Goal: Information Seeking & Learning: Learn about a topic

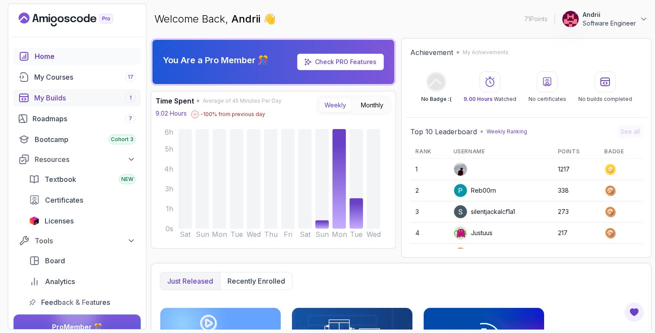
click at [121, 101] on div "My Builds 1" at bounding box center [84, 98] width 101 height 10
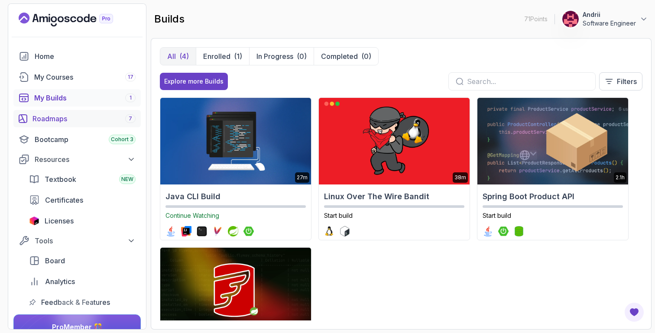
click at [121, 118] on div "Roadmaps 7" at bounding box center [83, 118] width 103 height 10
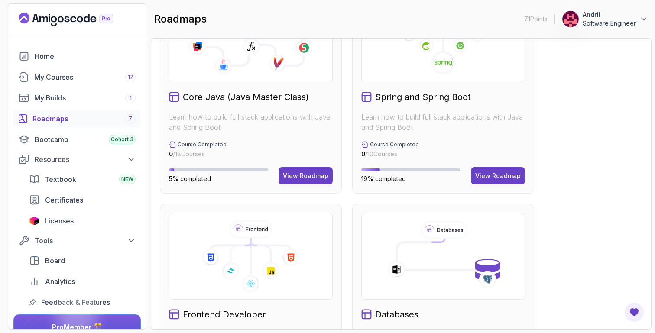
scroll to position [279, 0]
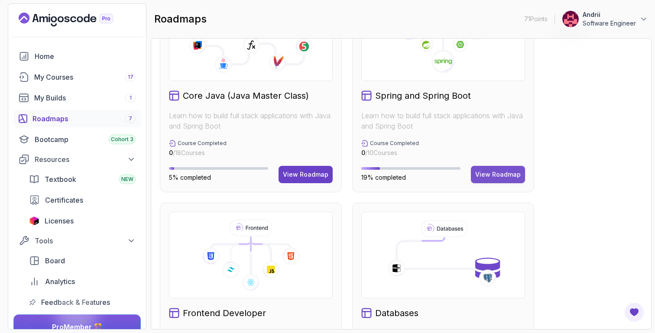
click at [486, 172] on div "View Roadmap" at bounding box center [497, 174] width 45 height 9
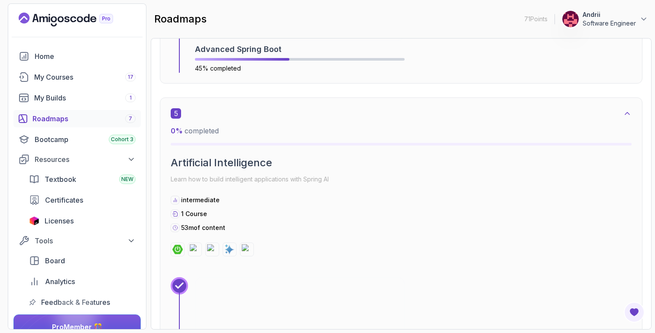
scroll to position [1420, 0]
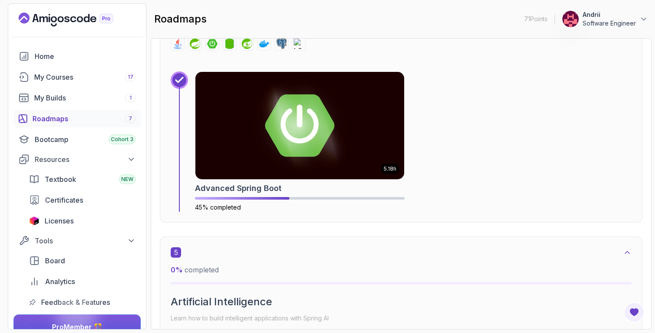
click at [336, 158] on img at bounding box center [299, 125] width 209 height 107
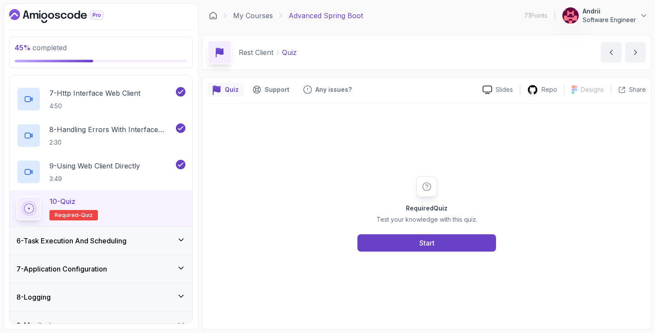
scroll to position [381, 0]
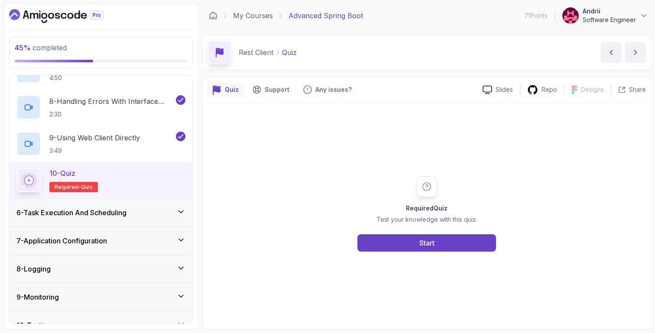
click at [149, 213] on div "6 - Task Execution And Scheduling" at bounding box center [100, 212] width 169 height 10
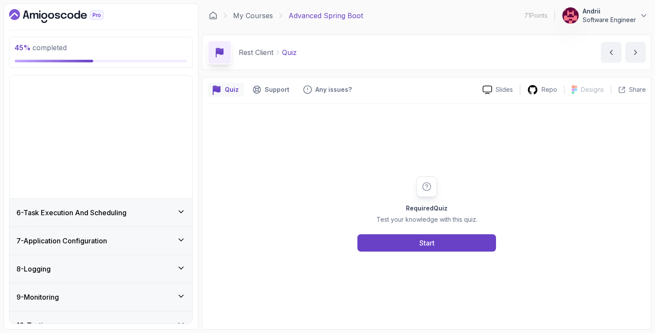
scroll to position [117, 0]
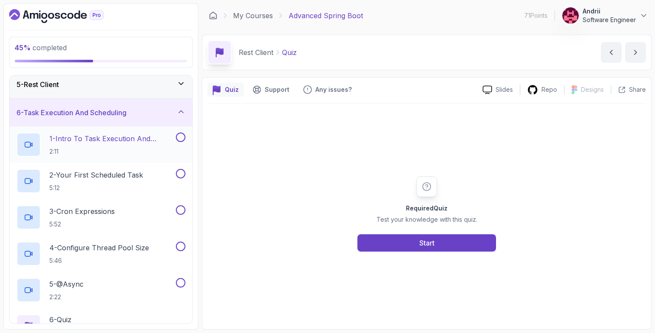
click at [135, 143] on p "1 - Intro To Task Execution And Scheduling" at bounding box center [111, 138] width 125 height 10
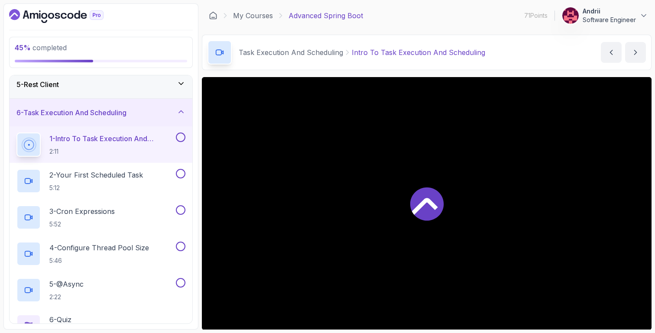
click at [130, 85] on div "5 - Rest Client" at bounding box center [100, 84] width 169 height 10
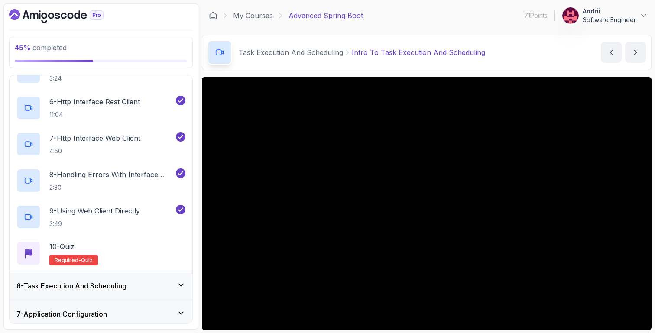
scroll to position [323, 0]
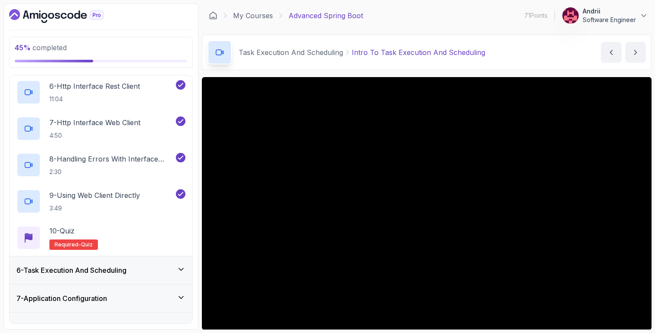
click at [148, 267] on div "6 - Task Execution And Scheduling" at bounding box center [100, 270] width 169 height 10
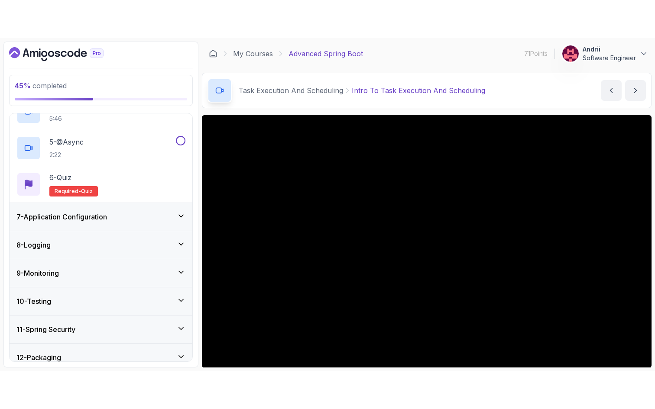
scroll to position [336, 0]
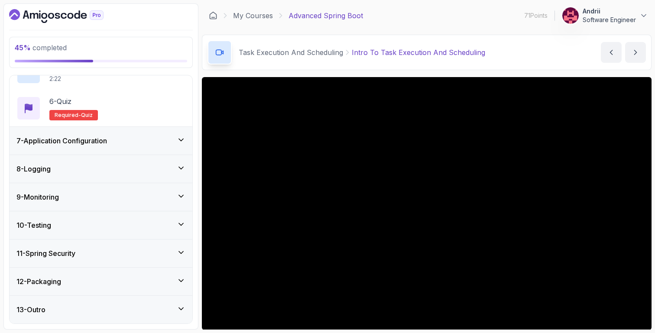
click at [200, 31] on div "45 % completed 1 - Intro 2 - Java Bean Validation 3 - Exception Handling 4 - Sp…" at bounding box center [327, 166] width 648 height 326
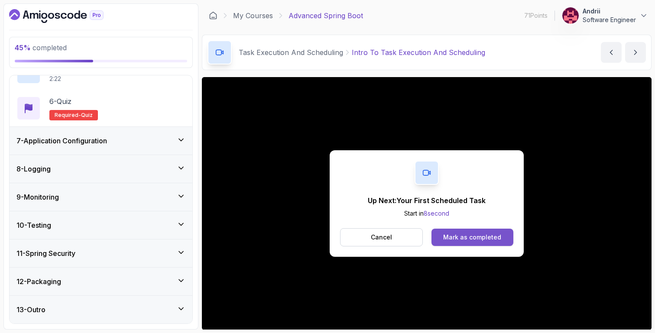
click at [486, 239] on div "Mark as completed" at bounding box center [472, 237] width 58 height 9
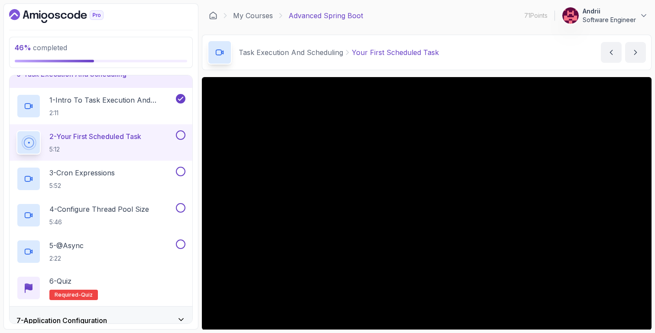
scroll to position [140, 0]
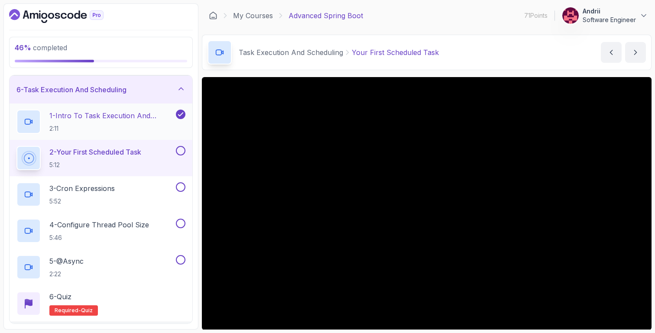
click at [131, 118] on p "1 - Intro To Task Execution And Scheduling" at bounding box center [111, 115] width 125 height 10
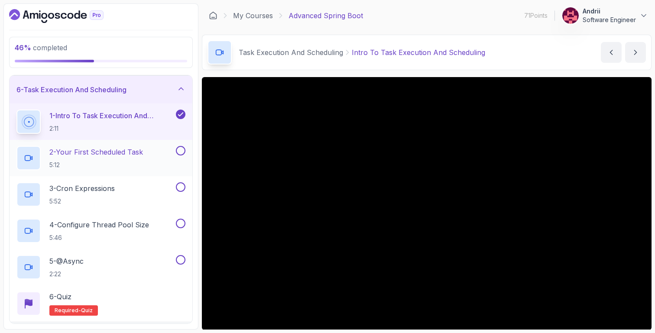
click at [140, 154] on p "2 - Your First Scheduled Task" at bounding box center [96, 152] width 94 height 10
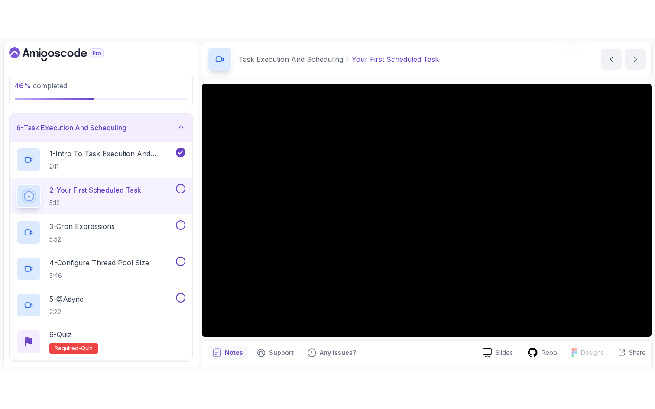
scroll to position [36, 0]
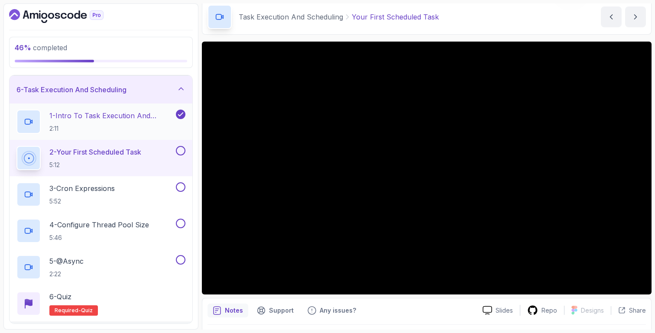
click at [154, 113] on p "1 - Intro To Task Execution And Scheduling" at bounding box center [111, 115] width 125 height 10
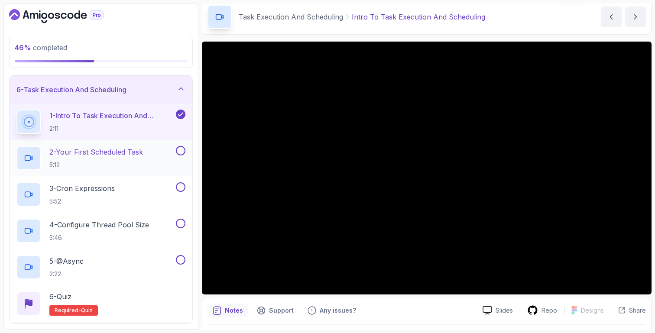
click at [154, 141] on div "2 - Your First Scheduled Task 5:12" at bounding box center [101, 158] width 183 height 36
click at [152, 171] on div "2 - Your First Scheduled Task 5:12" at bounding box center [101, 158] width 183 height 36
click at [120, 145] on div "2 - Your First Scheduled Task 5:12" at bounding box center [101, 158] width 183 height 36
click at [107, 156] on p "2 - Your First Scheduled Task" at bounding box center [96, 152] width 94 height 10
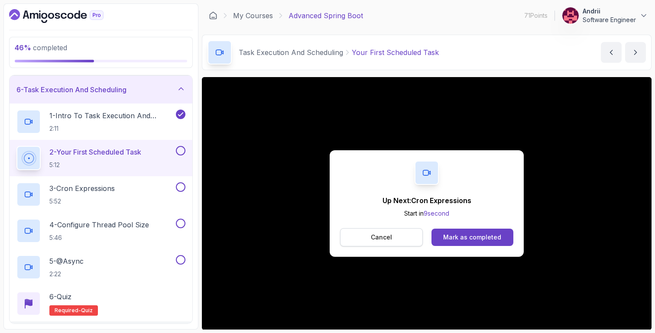
click at [386, 236] on p "Cancel" at bounding box center [381, 237] width 21 height 9
click at [462, 233] on button "Mark as completed" at bounding box center [472, 237] width 82 height 17
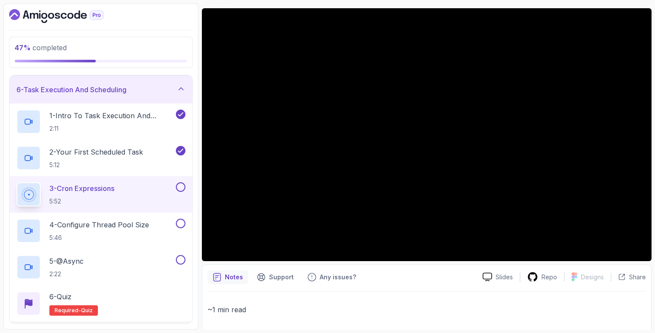
scroll to position [68, 0]
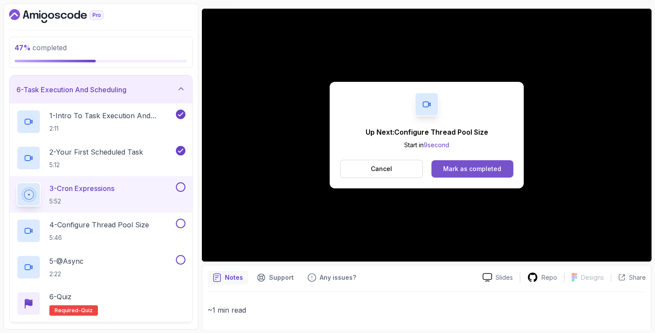
click at [456, 175] on button "Mark as completed" at bounding box center [472, 168] width 82 height 17
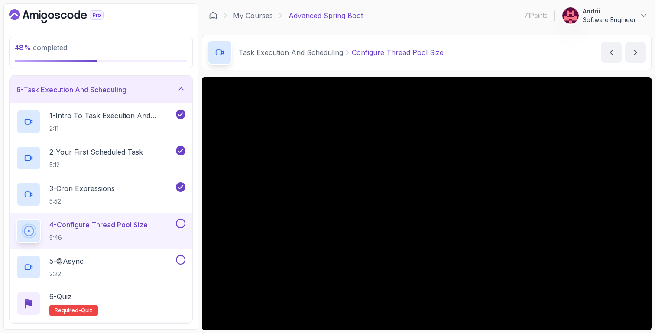
click at [392, 70] on div "Task Execution And Scheduling Configure Thread Pool Size Configure Thread Pool …" at bounding box center [427, 53] width 450 height 36
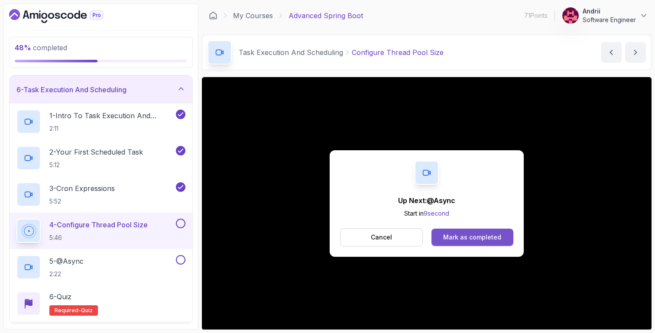
click at [498, 243] on button "Mark as completed" at bounding box center [472, 237] width 82 height 17
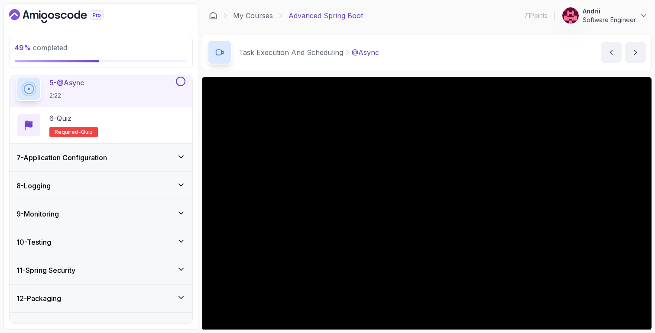
scroll to position [336, 0]
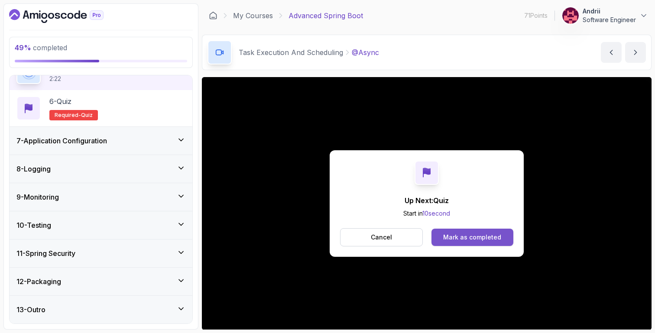
click at [463, 237] on div "Mark as completed" at bounding box center [472, 237] width 58 height 9
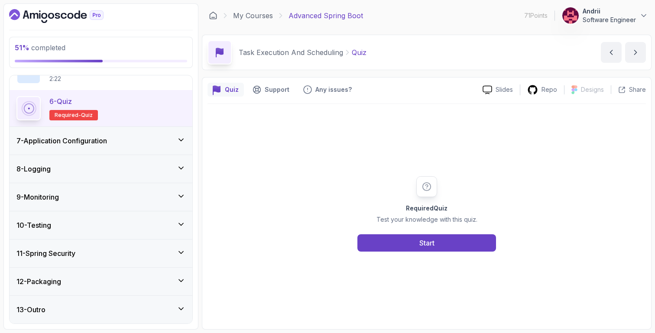
click at [109, 147] on div "7 - Application Configuration" at bounding box center [101, 141] width 183 height 28
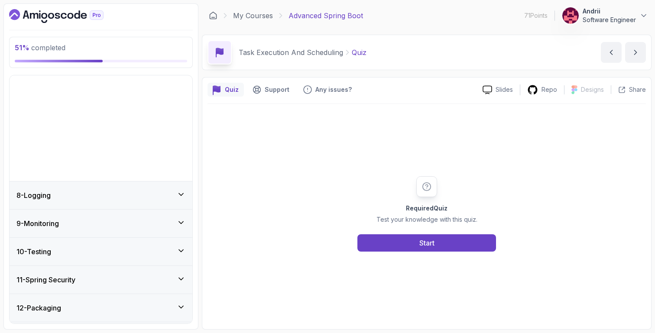
scroll to position [117, 0]
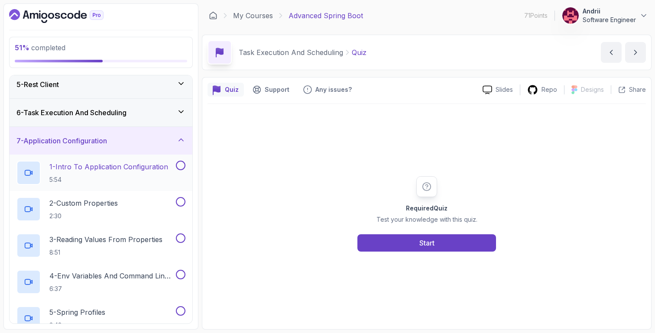
click at [110, 165] on p "1 - Intro To Application Configuration" at bounding box center [108, 167] width 119 height 10
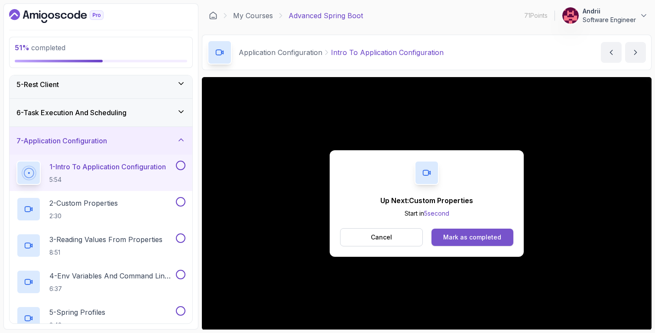
click at [498, 236] on div "Mark as completed" at bounding box center [472, 237] width 58 height 9
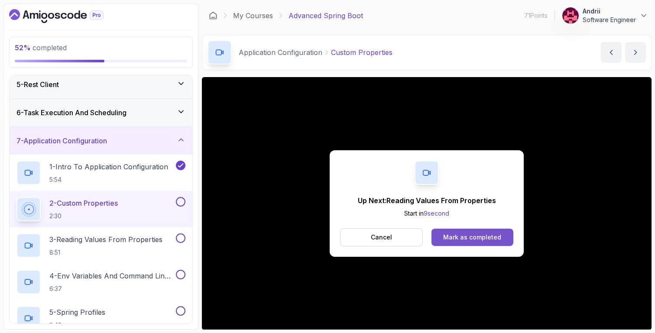
click at [480, 236] on div "Mark as completed" at bounding box center [472, 237] width 58 height 9
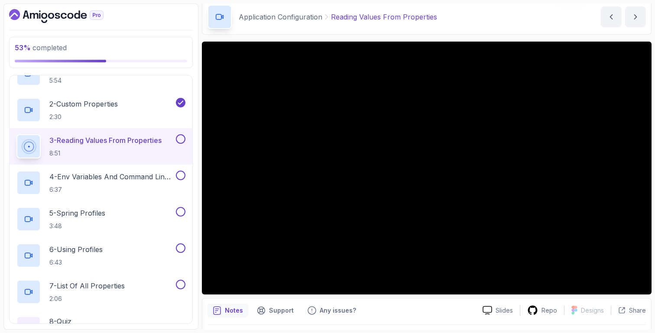
scroll to position [39, 0]
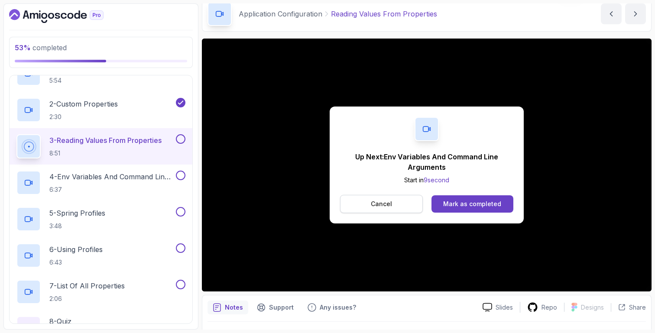
click at [415, 207] on button "Cancel" at bounding box center [381, 204] width 83 height 18
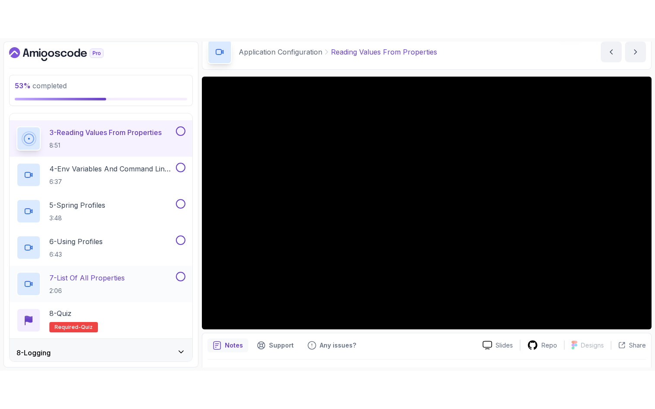
scroll to position [260, 0]
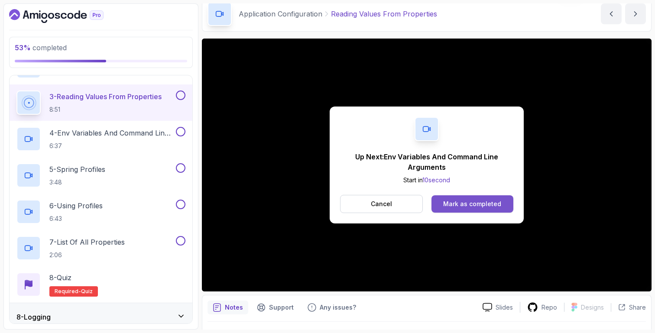
click at [473, 209] on button "Mark as completed" at bounding box center [472, 203] width 82 height 17
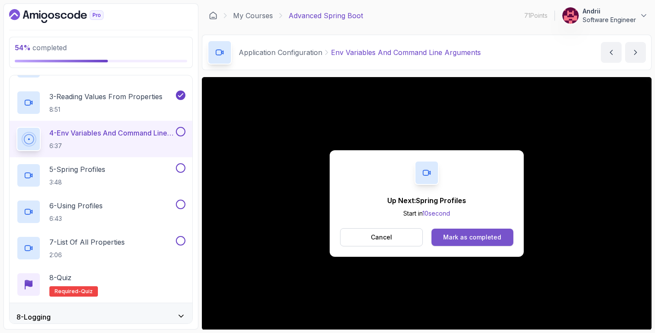
click at [466, 239] on div "Mark as completed" at bounding box center [472, 237] width 58 height 9
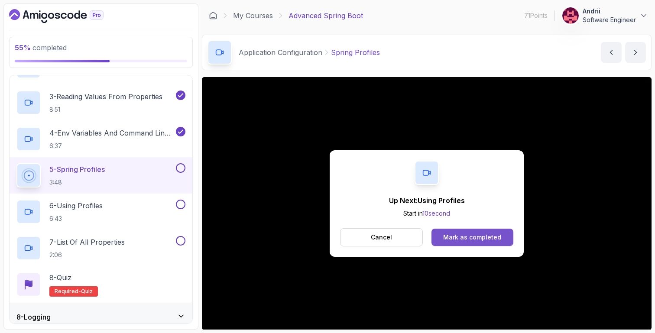
click at [458, 237] on div "Mark as completed" at bounding box center [472, 237] width 58 height 9
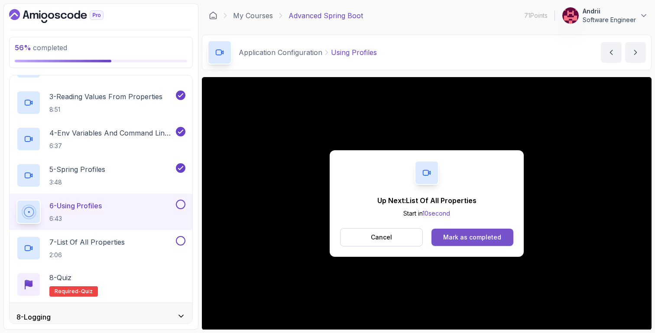
click at [454, 235] on div "Mark as completed" at bounding box center [472, 237] width 58 height 9
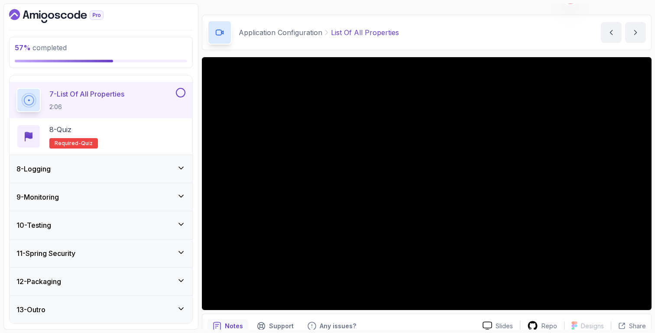
scroll to position [23, 0]
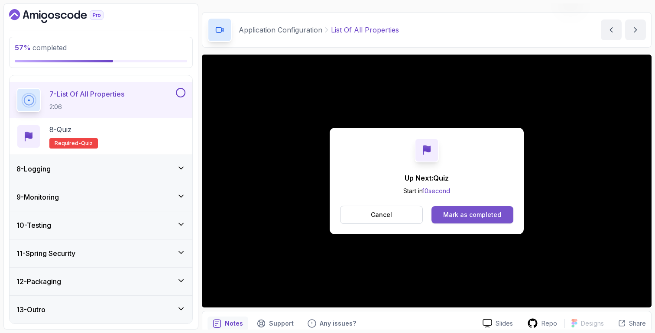
click at [450, 215] on div "Mark as completed" at bounding box center [472, 214] width 58 height 9
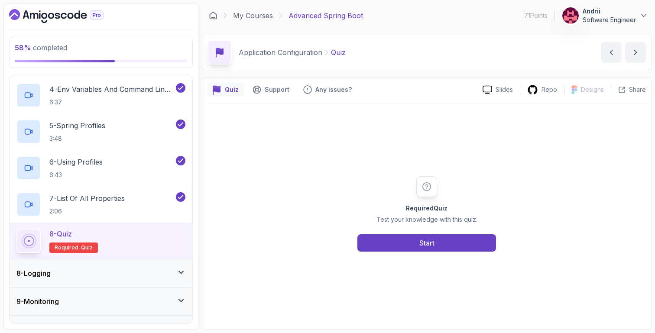
click at [169, 273] on div "8 - Logging" at bounding box center [100, 273] width 169 height 10
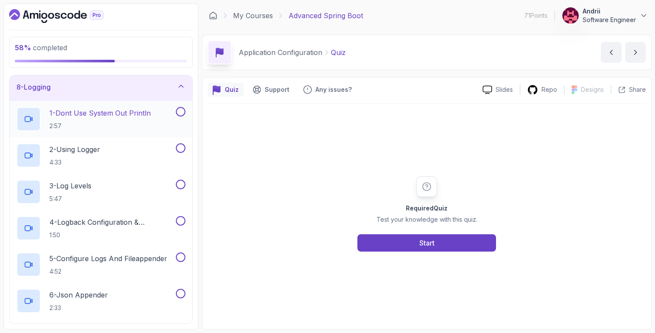
scroll to position [198, 0]
click at [155, 123] on div "1 - Dont Use System Out Println 2:57" at bounding box center [95, 120] width 158 height 24
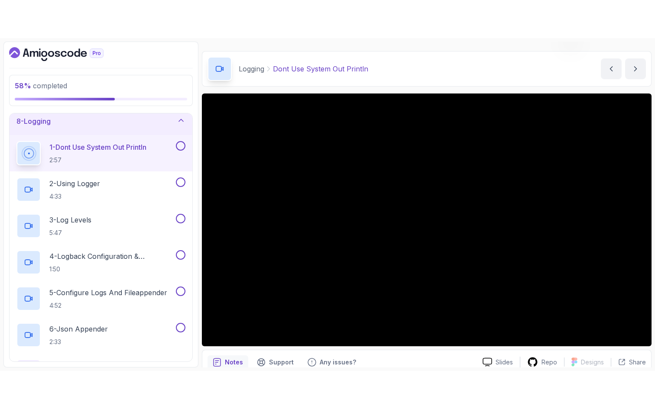
scroll to position [23, 0]
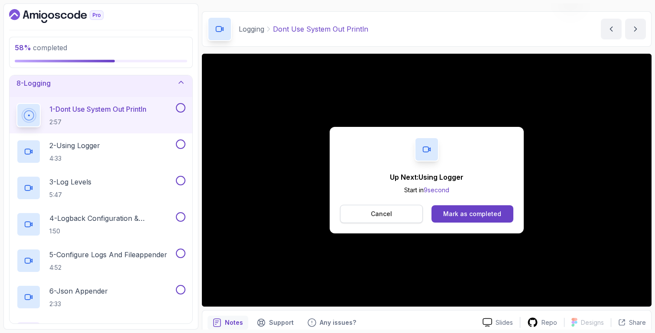
click at [414, 216] on button "Cancel" at bounding box center [381, 214] width 83 height 18
click at [472, 214] on div "Mark as completed" at bounding box center [472, 214] width 58 height 9
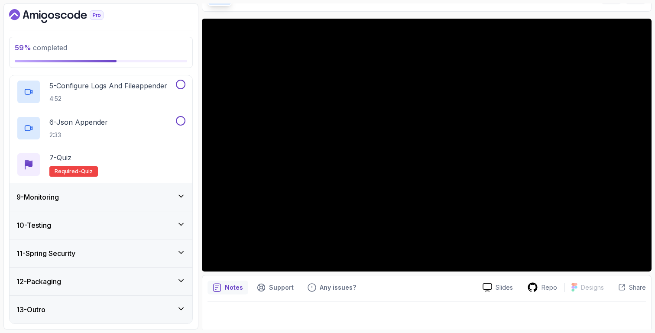
scroll to position [61, 0]
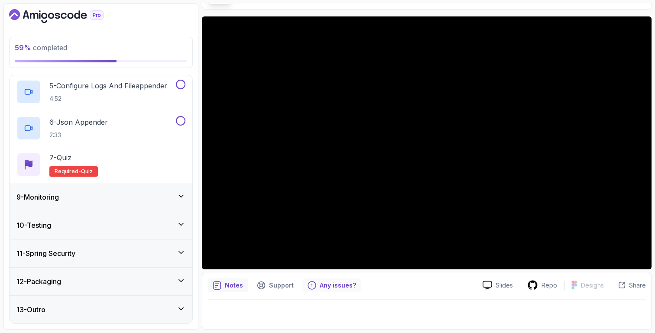
click at [317, 286] on div "Any issues?" at bounding box center [331, 285] width 59 height 14
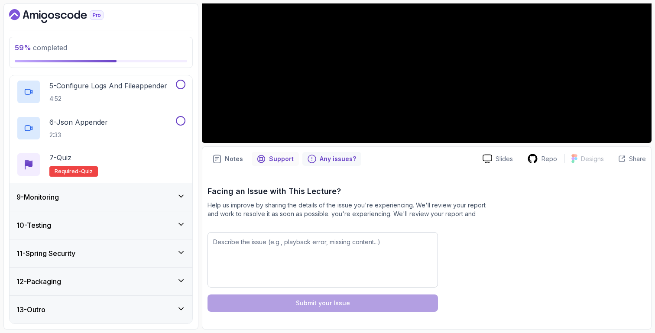
click at [280, 162] on p "Support" at bounding box center [281, 159] width 25 height 9
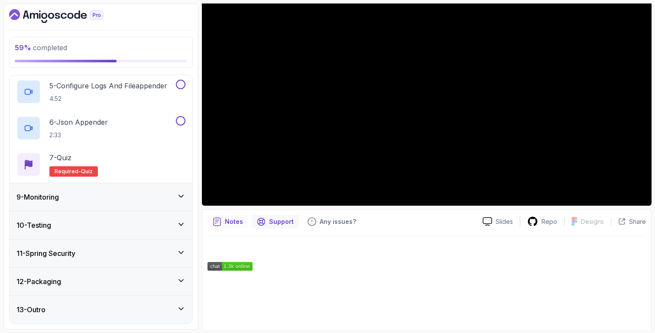
click at [242, 221] on p "Notes" at bounding box center [234, 221] width 18 height 9
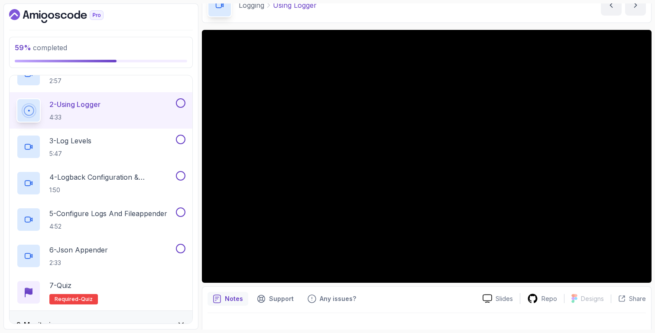
scroll to position [0, 0]
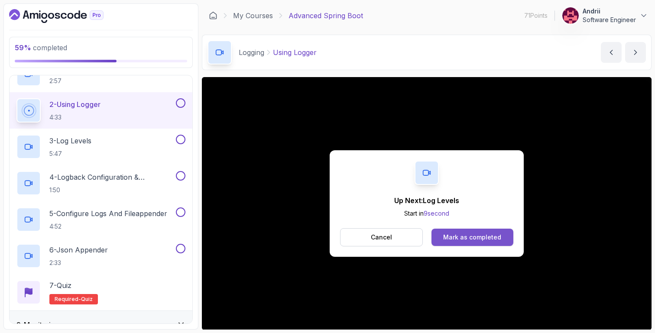
click at [495, 243] on button "Mark as completed" at bounding box center [472, 237] width 82 height 17
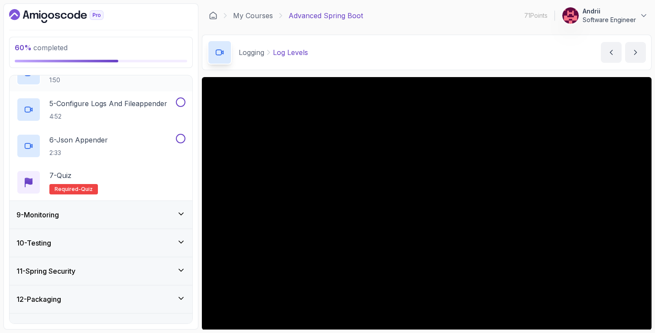
scroll to position [372, 0]
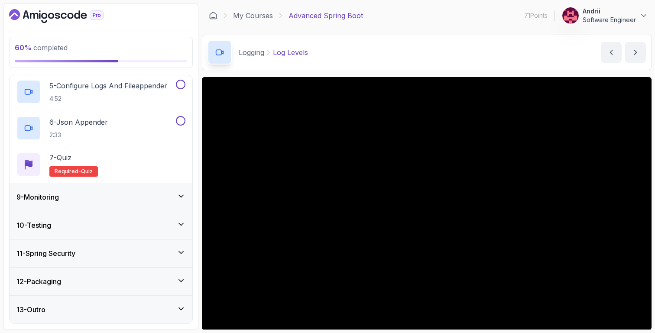
click at [158, 193] on div "9 - Monitoring" at bounding box center [100, 197] width 169 height 10
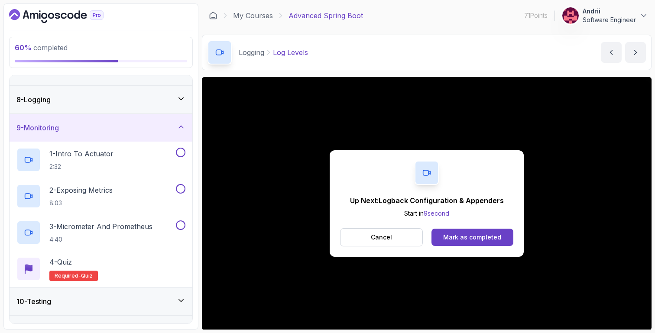
scroll to position [263, 0]
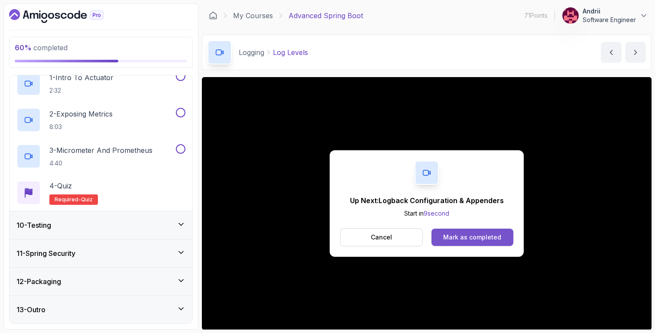
click at [496, 243] on button "Mark as completed" at bounding box center [472, 237] width 82 height 17
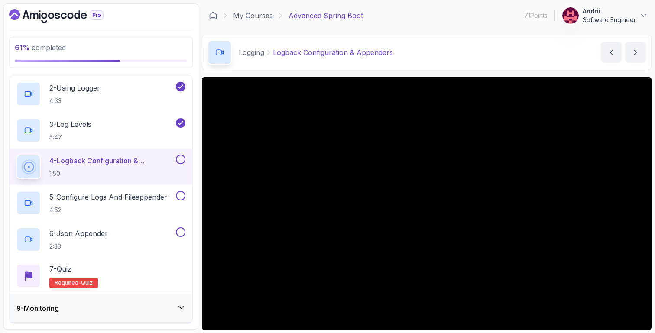
click at [440, 66] on div "Logging Logback Configuration & Appenders Logback Configuration & Appenders by …" at bounding box center [427, 53] width 450 height 36
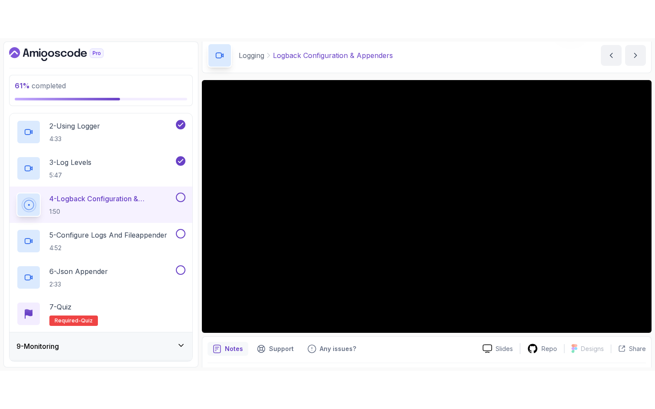
scroll to position [37, 0]
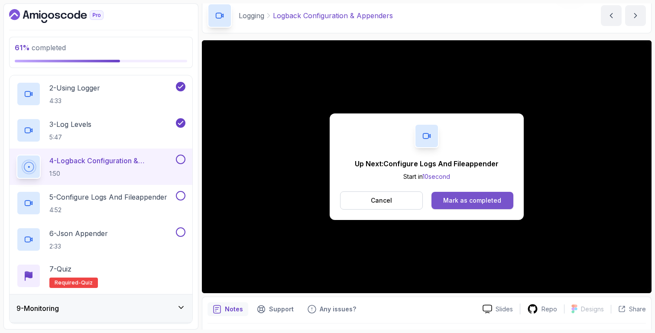
click at [491, 207] on button "Mark as completed" at bounding box center [472, 200] width 82 height 17
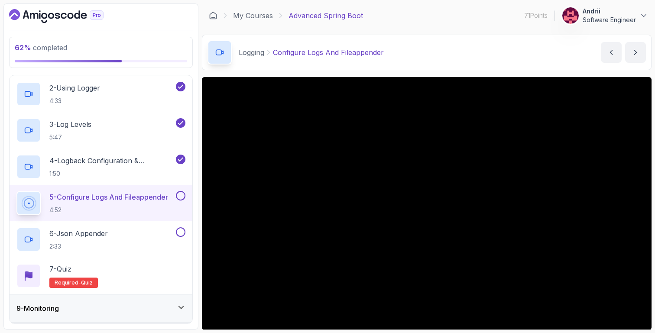
scroll to position [19, 0]
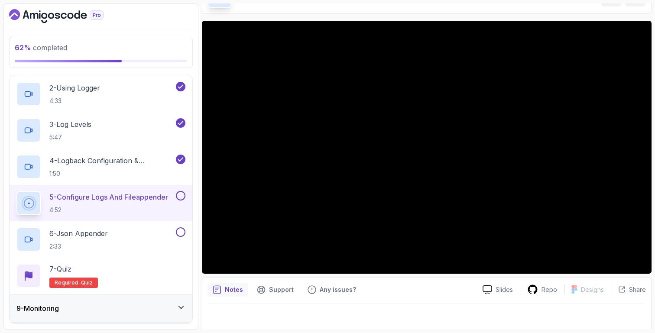
scroll to position [61, 0]
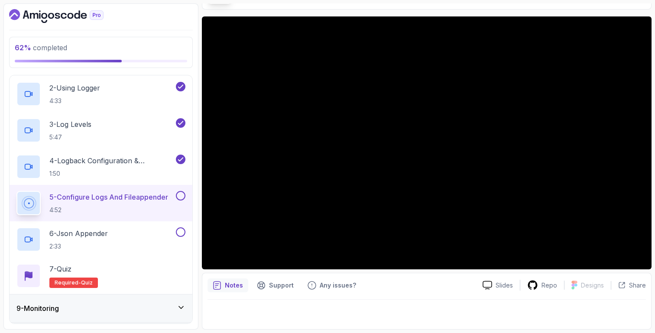
click at [599, 271] on div "Slides Repo Designs Design not available Share Notes Support Any issues? Slides…" at bounding box center [427, 172] width 450 height 313
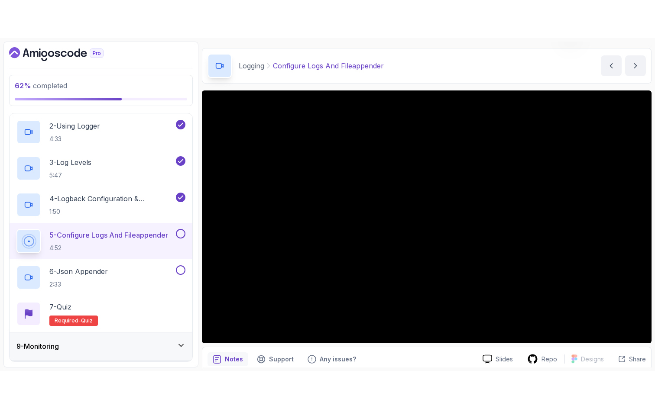
scroll to position [24, 0]
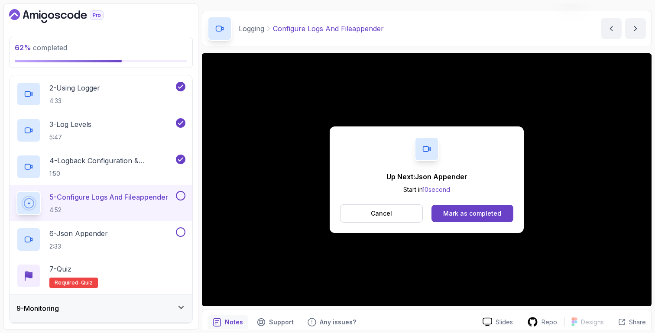
click at [460, 206] on button "Mark as completed" at bounding box center [472, 213] width 82 height 17
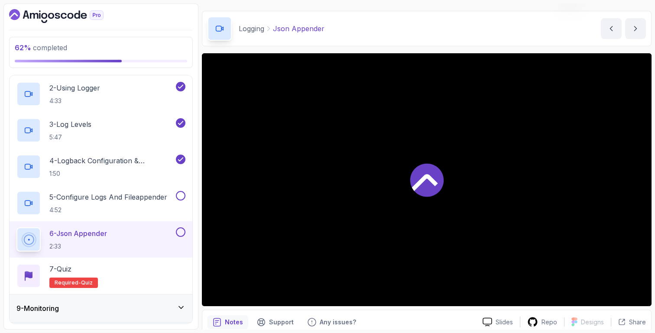
click at [460, 215] on div at bounding box center [427, 179] width 450 height 253
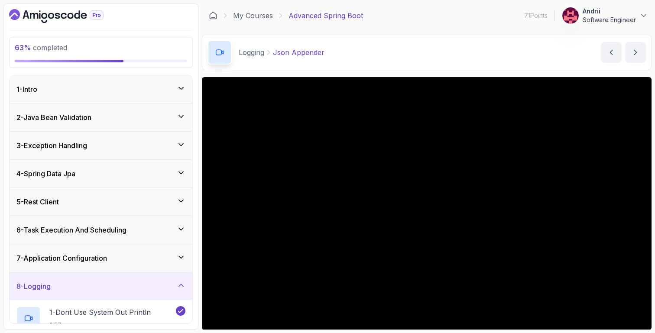
scroll to position [372, 0]
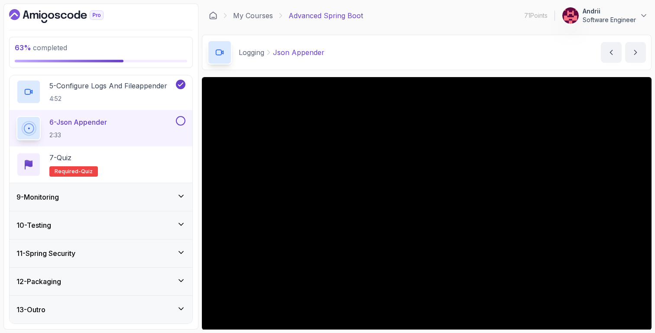
click at [135, 204] on div "9 - Monitoring" at bounding box center [101, 197] width 183 height 28
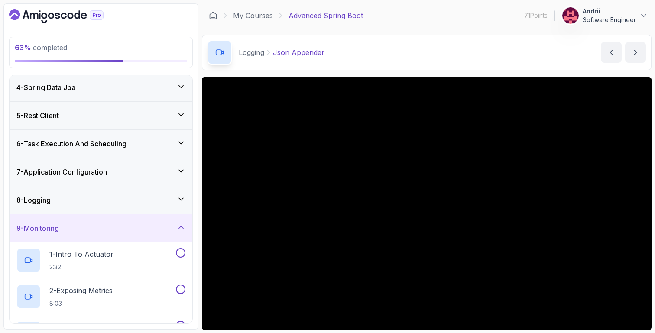
scroll to position [81, 0]
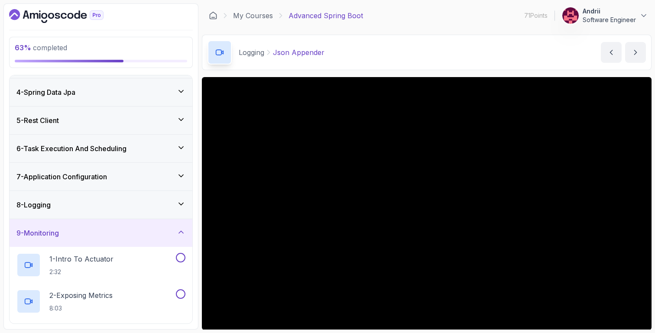
click at [154, 231] on div "9 - Monitoring" at bounding box center [100, 233] width 169 height 10
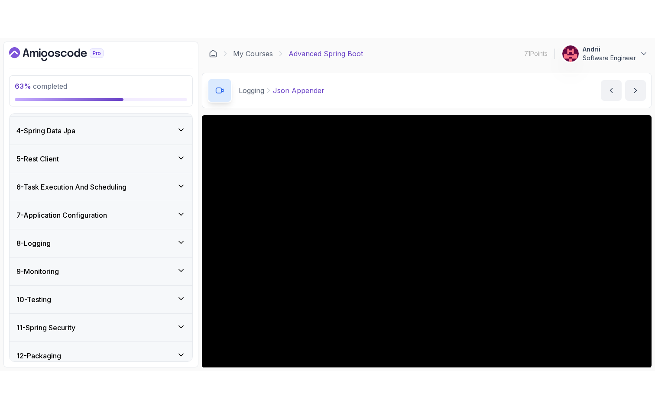
scroll to position [61, 0]
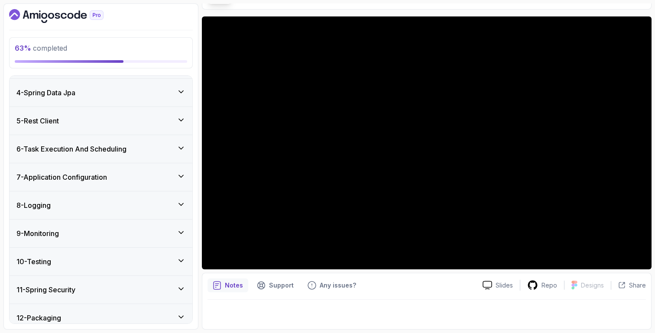
click at [597, 301] on div at bounding box center [426, 312] width 438 height 24
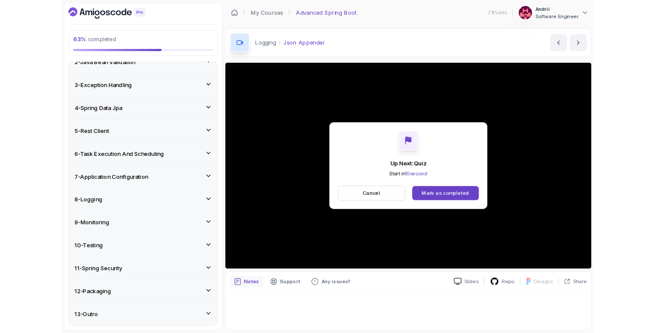
scroll to position [81, 0]
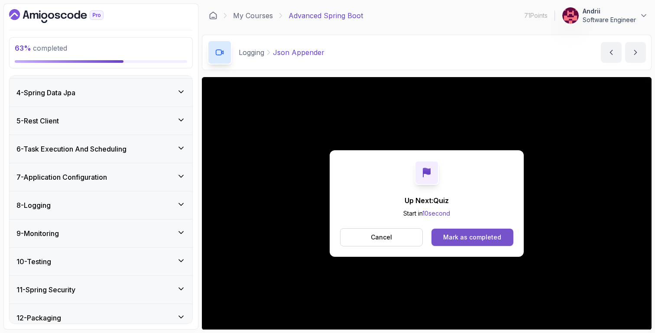
click at [498, 242] on button "Mark as completed" at bounding box center [472, 237] width 82 height 17
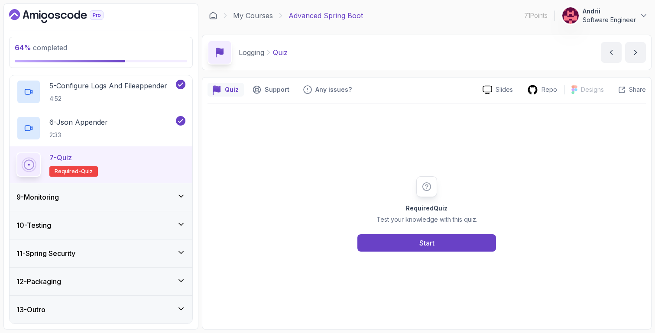
click at [188, 195] on div "9 - Monitoring" at bounding box center [101, 197] width 183 height 28
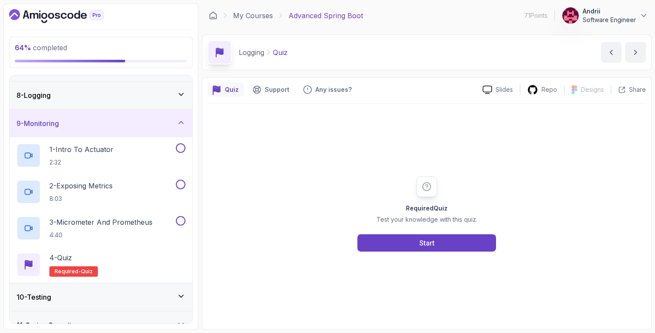
scroll to position [206, 0]
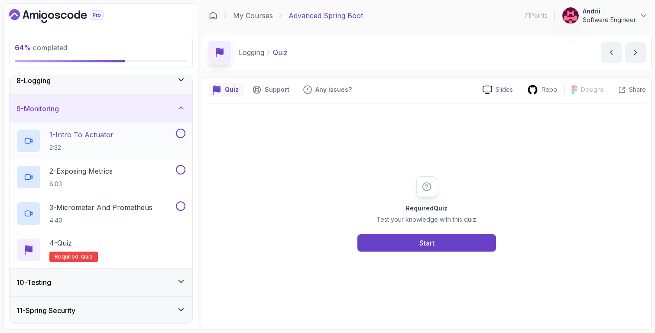
click at [165, 149] on div "1 - Intro To Actuator 2:32" at bounding box center [95, 141] width 158 height 24
